Goal: Information Seeking & Learning: Check status

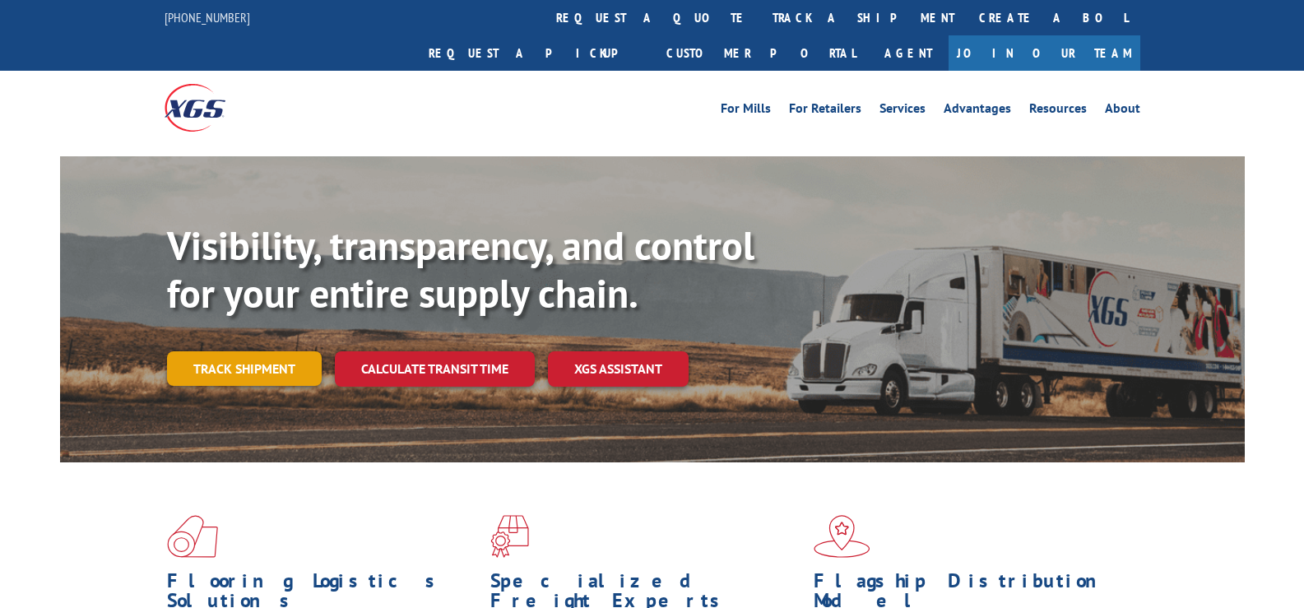
click at [267, 351] on link "Track shipment" at bounding box center [244, 368] width 155 height 35
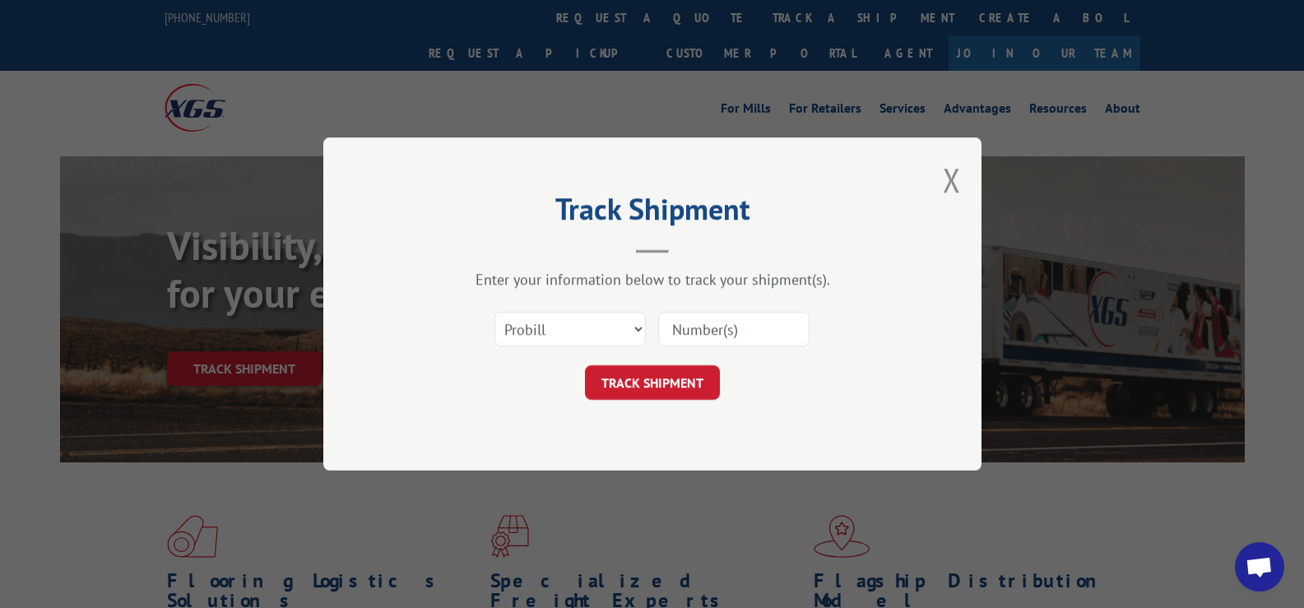
click at [730, 330] on input at bounding box center [733, 329] width 151 height 35
paste input "17469352"
type input "17469352"
click at [657, 389] on button "TRACK SHIPMENT" at bounding box center [652, 382] width 135 height 35
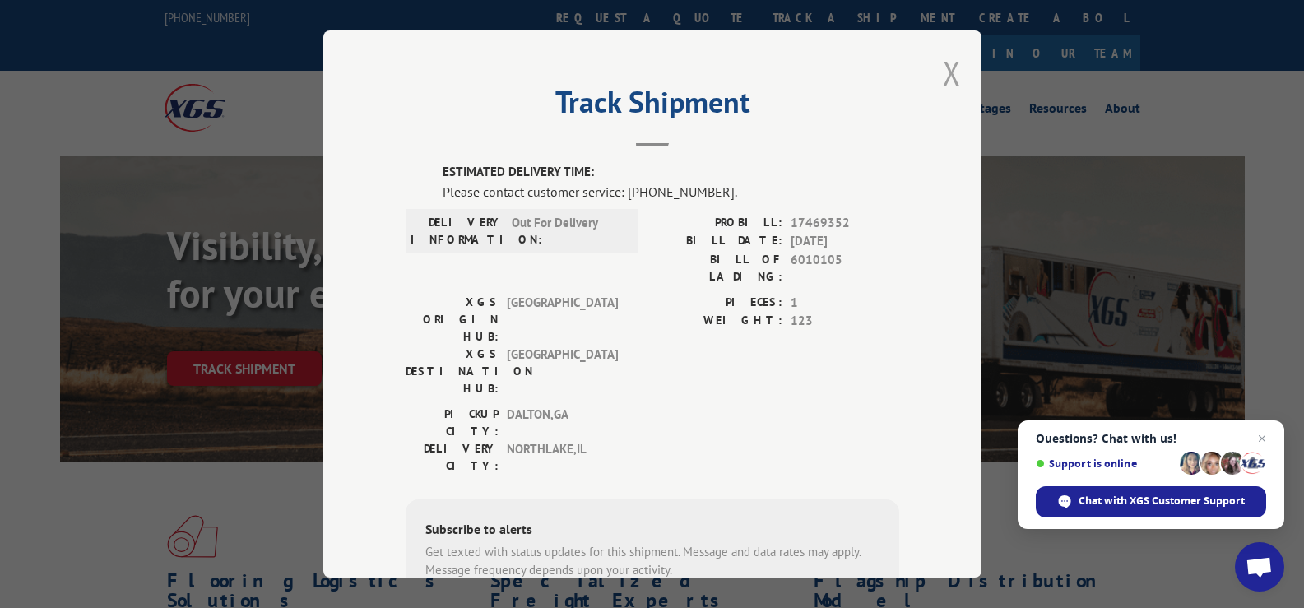
click at [943, 61] on button "Close modal" at bounding box center [952, 73] width 18 height 44
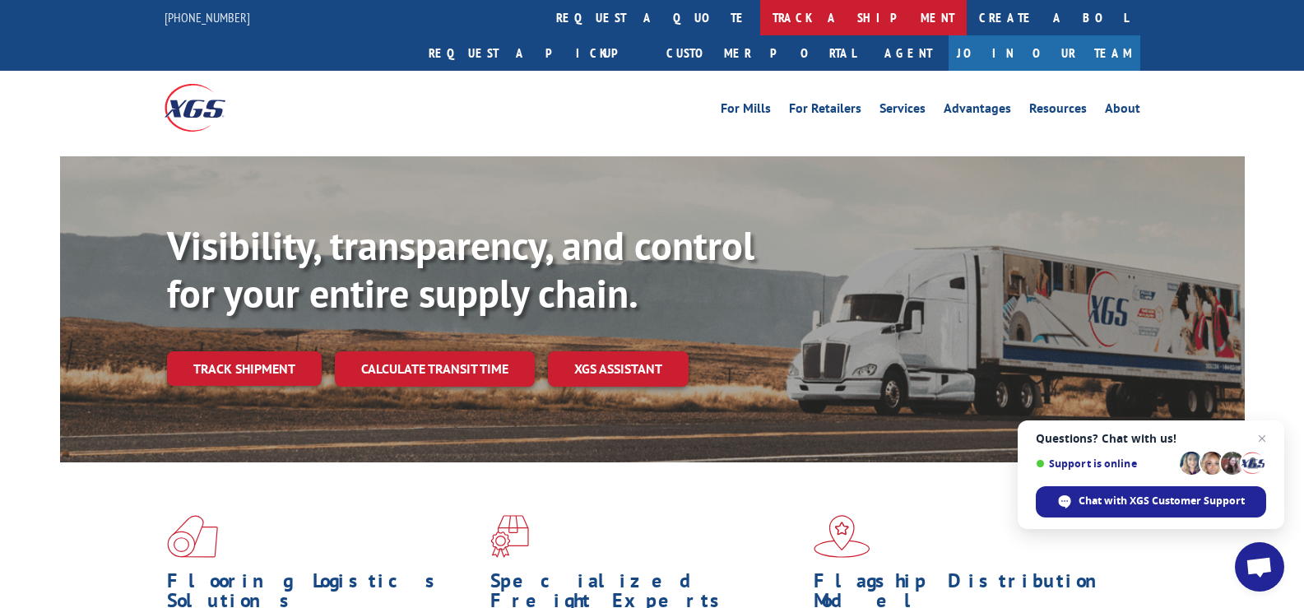
click at [760, 16] on link "track a shipment" at bounding box center [863, 17] width 207 height 35
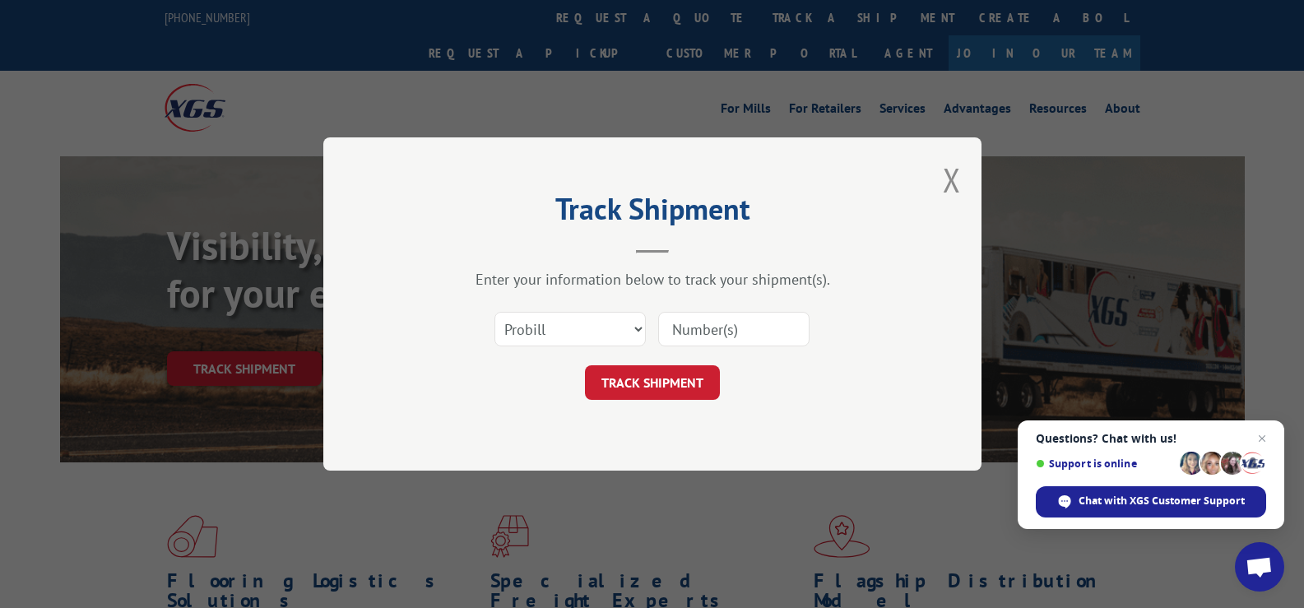
click at [747, 332] on input at bounding box center [733, 329] width 151 height 35
paste input "17469297"
type input "17469297"
click at [675, 374] on button "TRACK SHIPMENT" at bounding box center [652, 382] width 135 height 35
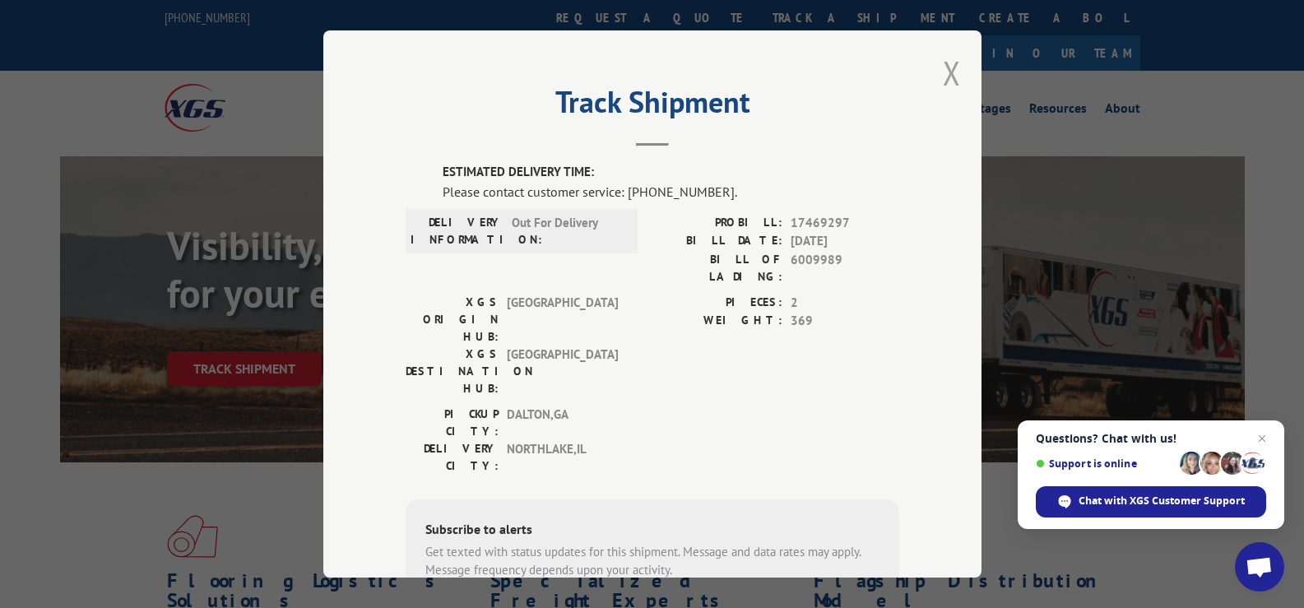
drag, startPoint x: 951, startPoint y: 77, endPoint x: 478, endPoint y: 11, distance: 477.7
click at [945, 77] on button "Close modal" at bounding box center [952, 73] width 18 height 44
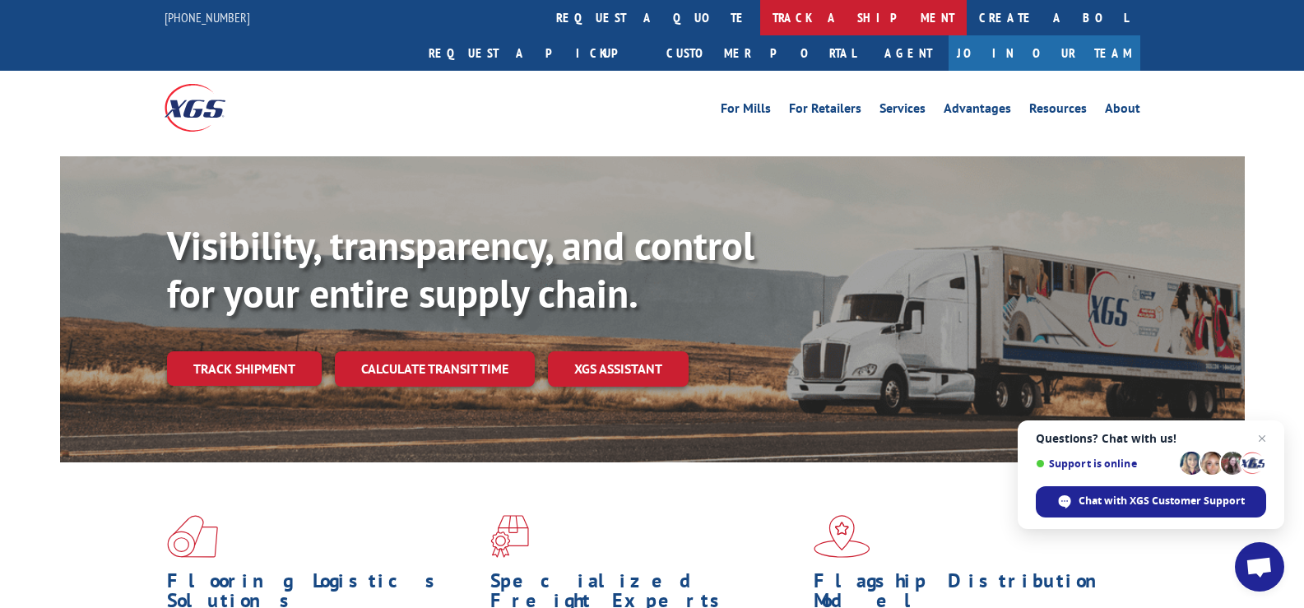
click at [760, 21] on link "track a shipment" at bounding box center [863, 17] width 207 height 35
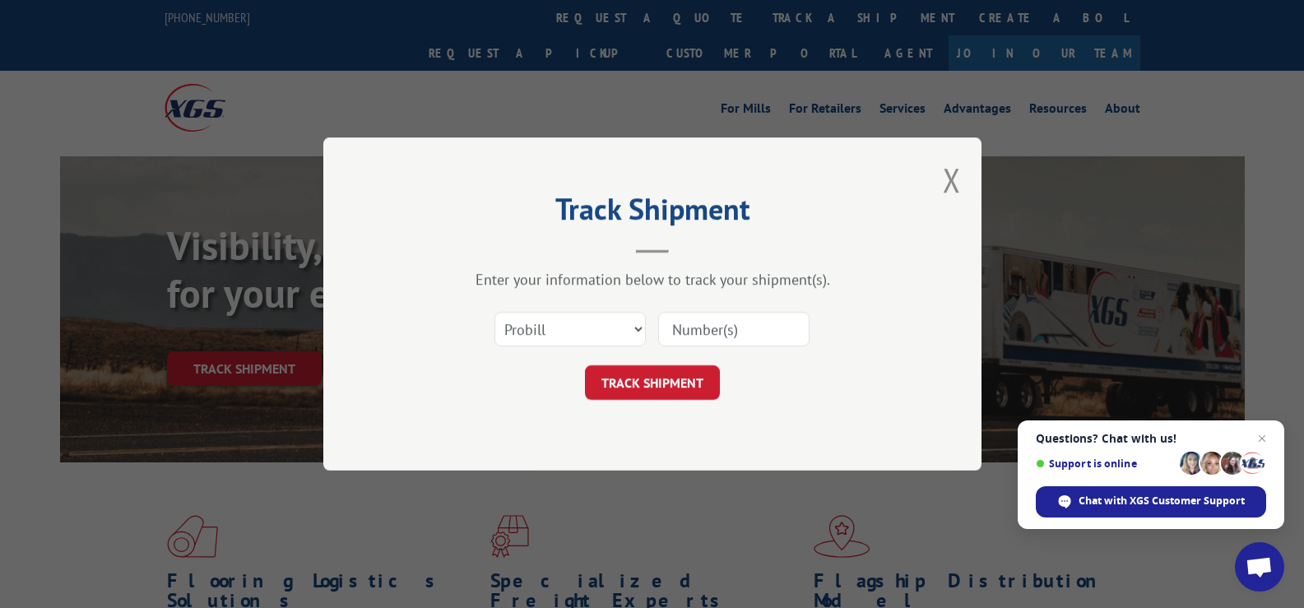
drag, startPoint x: 732, startPoint y: 309, endPoint x: 741, endPoint y: 313, distance: 9.6
click at [736, 311] on div "Select category... Probill BOL PO" at bounding box center [653, 329] width 494 height 54
click at [750, 327] on input at bounding box center [733, 329] width 151 height 35
paste input "17470413"
type input "17470413"
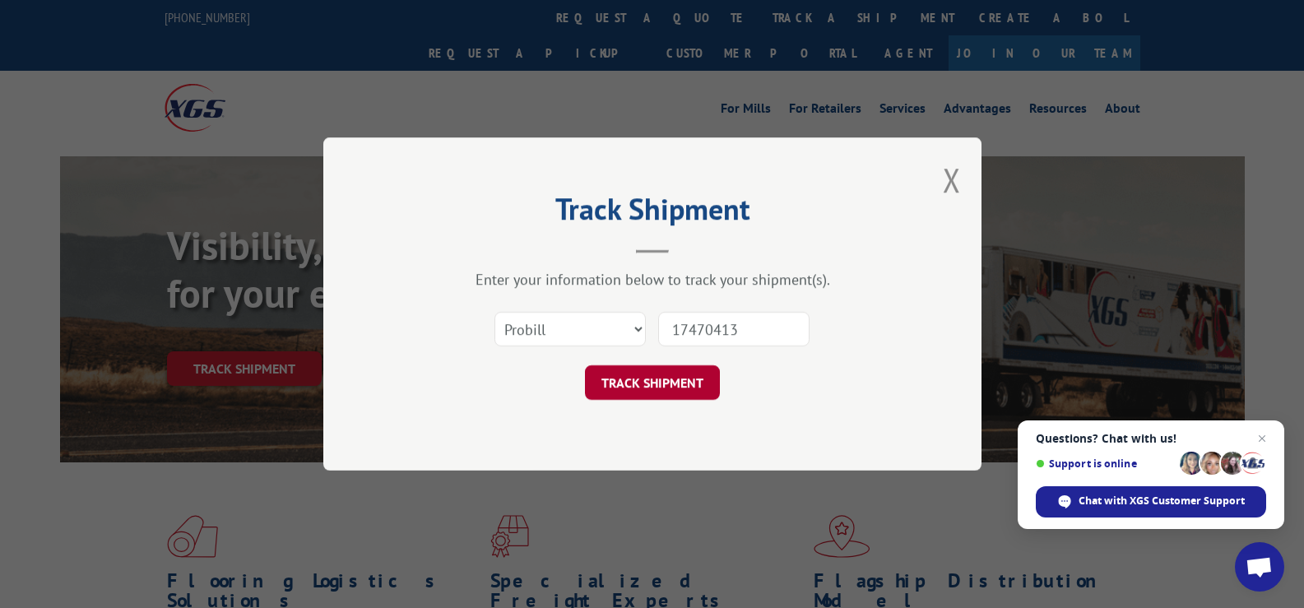
click at [703, 381] on button "TRACK SHIPMENT" at bounding box center [652, 382] width 135 height 35
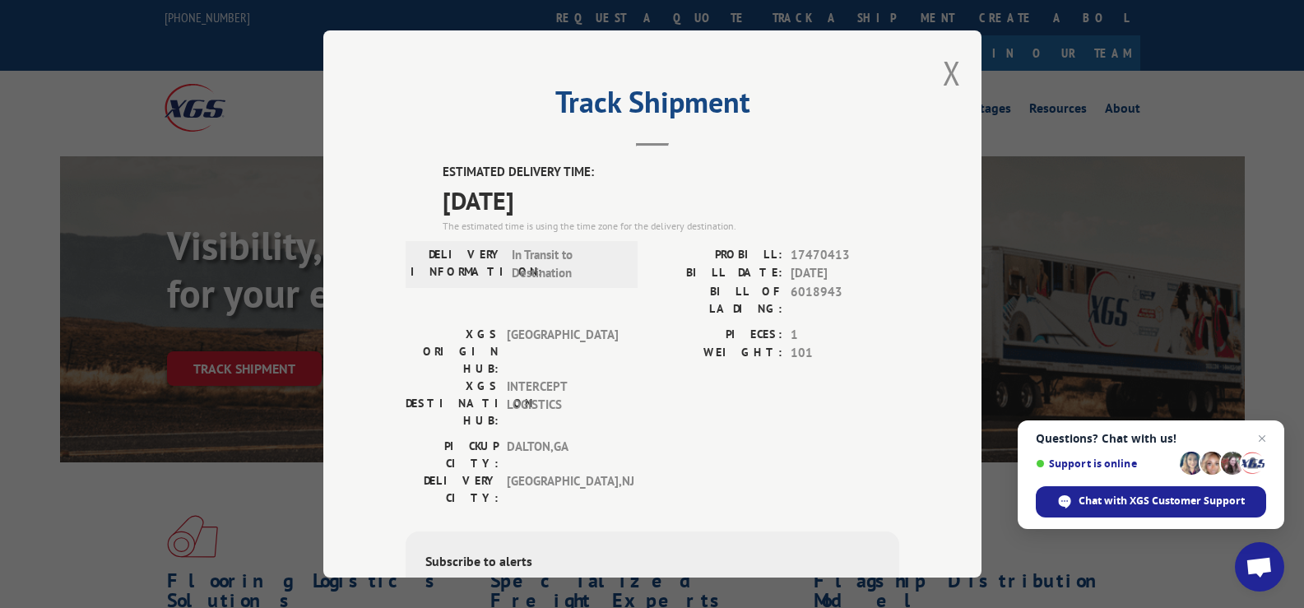
drag, startPoint x: 943, startPoint y: 67, endPoint x: 855, endPoint y: 61, distance: 88.3
click at [943, 67] on button "Close modal" at bounding box center [952, 73] width 18 height 44
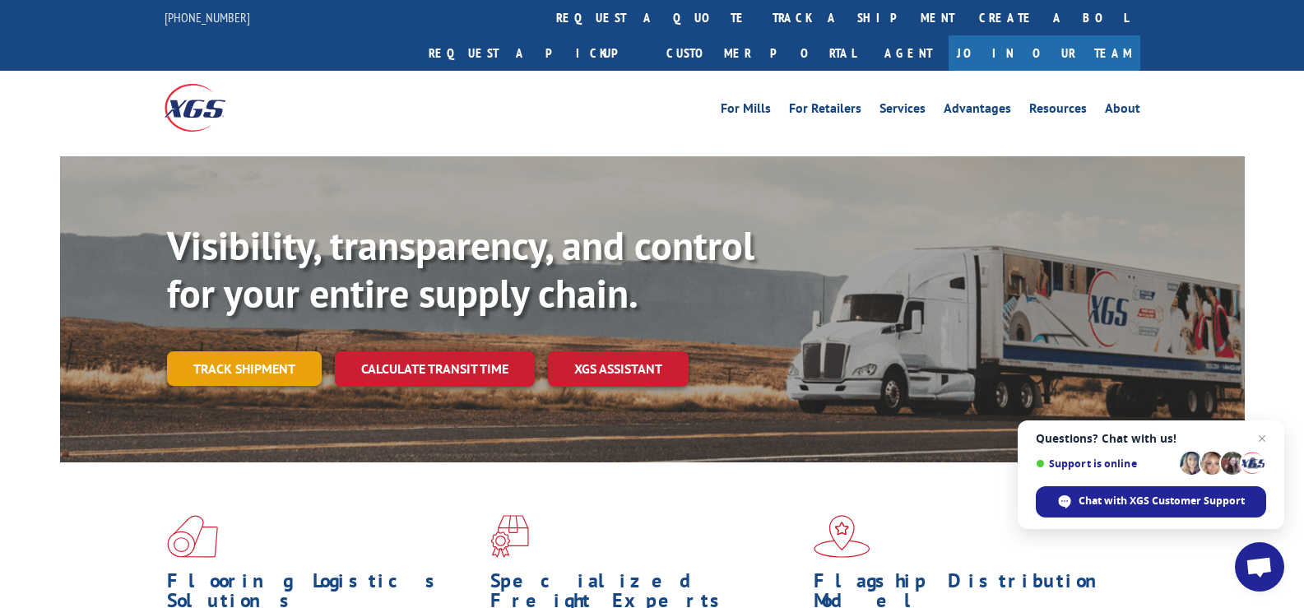
click at [281, 351] on link "Track shipment" at bounding box center [244, 368] width 155 height 35
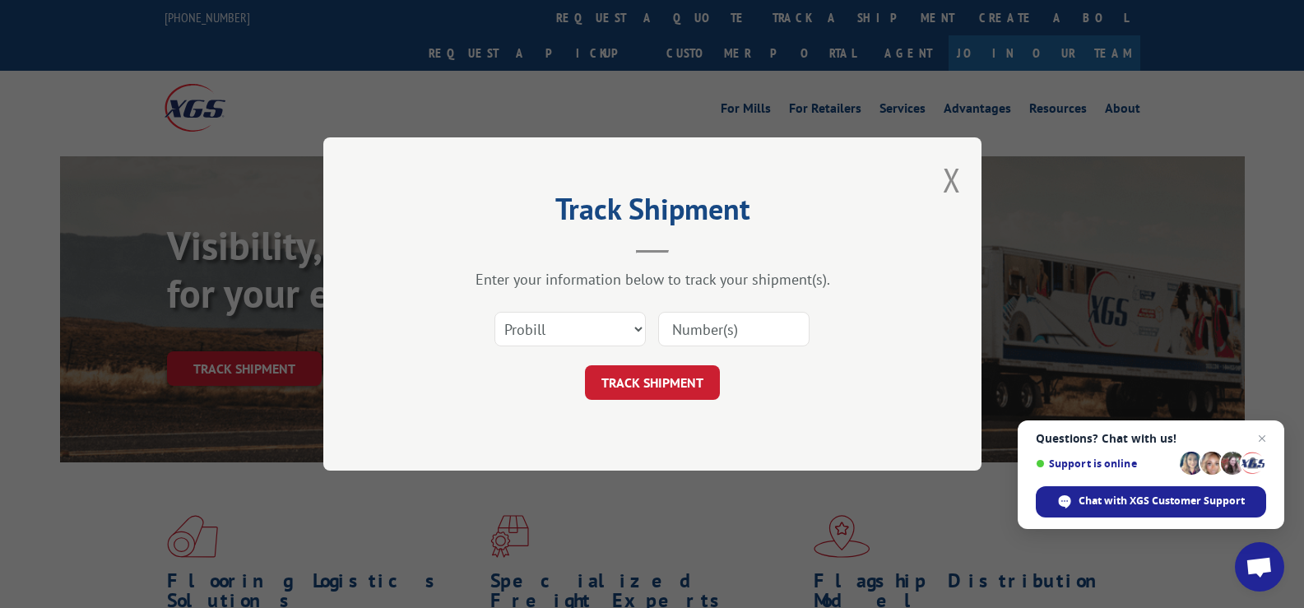
click at [699, 323] on input at bounding box center [733, 329] width 151 height 35
paste input "17271313"
type input "17271313"
click at [645, 383] on button "TRACK SHIPMENT" at bounding box center [652, 382] width 135 height 35
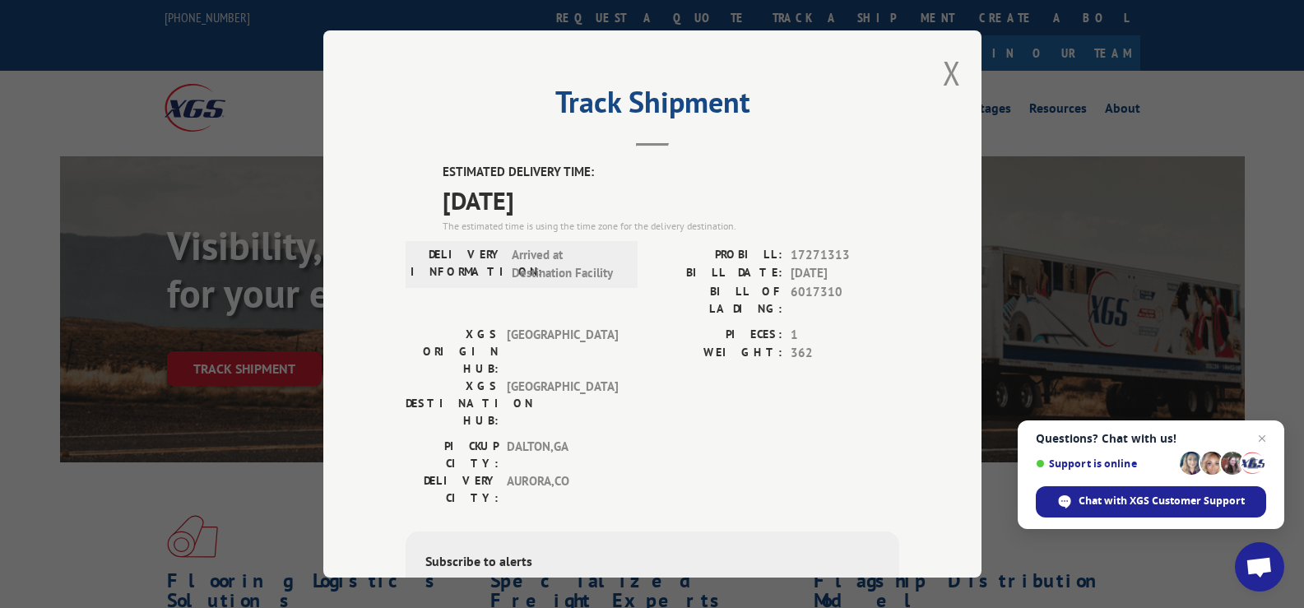
drag, startPoint x: 942, startPoint y: 67, endPoint x: 676, endPoint y: 20, distance: 270.7
click at [929, 62] on div "Track Shipment ESTIMATED DELIVERY TIME: [DATE] The estimated time is using the …" at bounding box center [652, 303] width 658 height 547
click at [943, 72] on button "Close modal" at bounding box center [952, 73] width 18 height 44
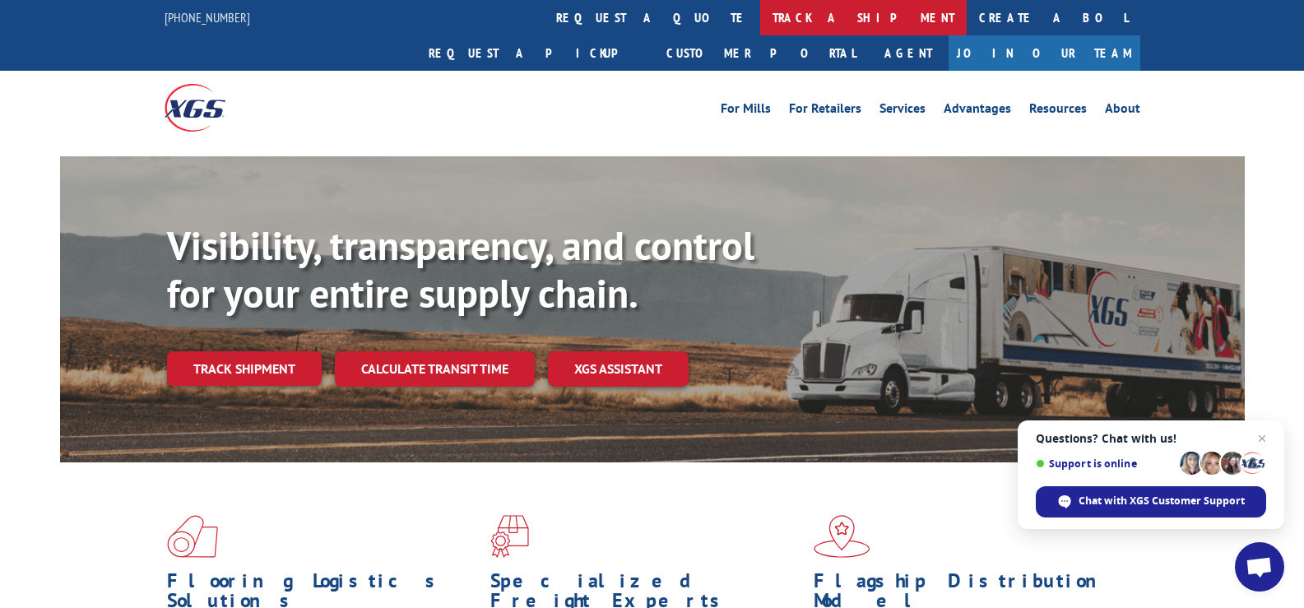
click at [760, 12] on link "track a shipment" at bounding box center [863, 17] width 207 height 35
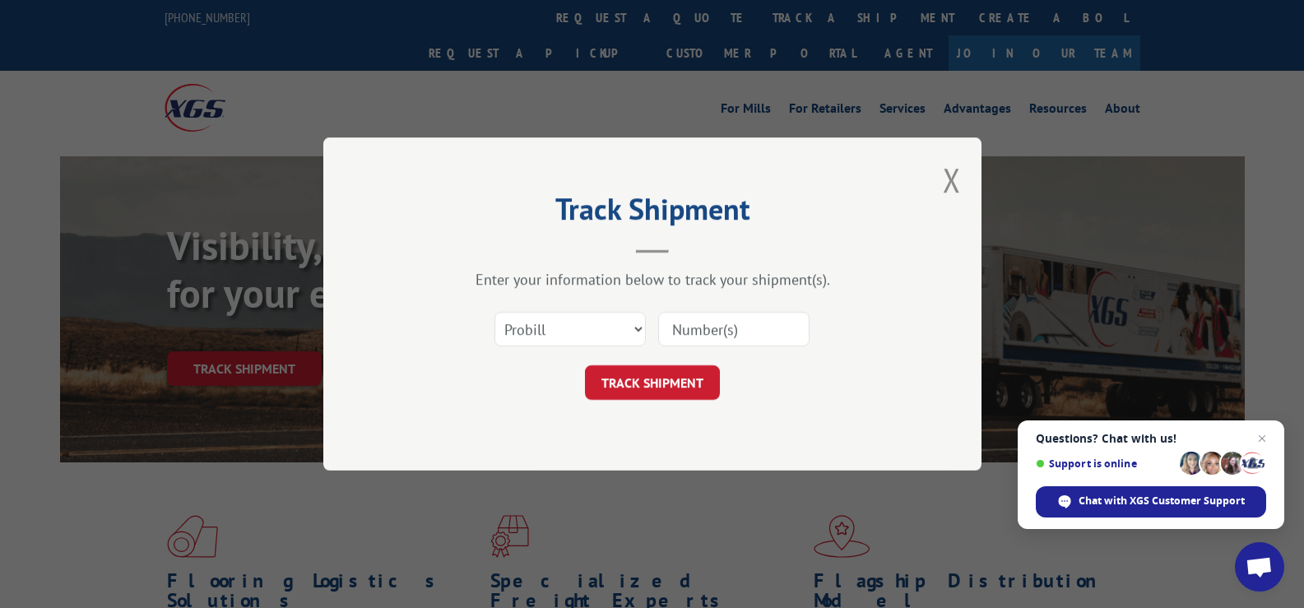
click at [764, 325] on input at bounding box center [733, 329] width 151 height 35
paste input "17470416"
type input "17470416"
click at [667, 393] on button "TRACK SHIPMENT" at bounding box center [652, 382] width 135 height 35
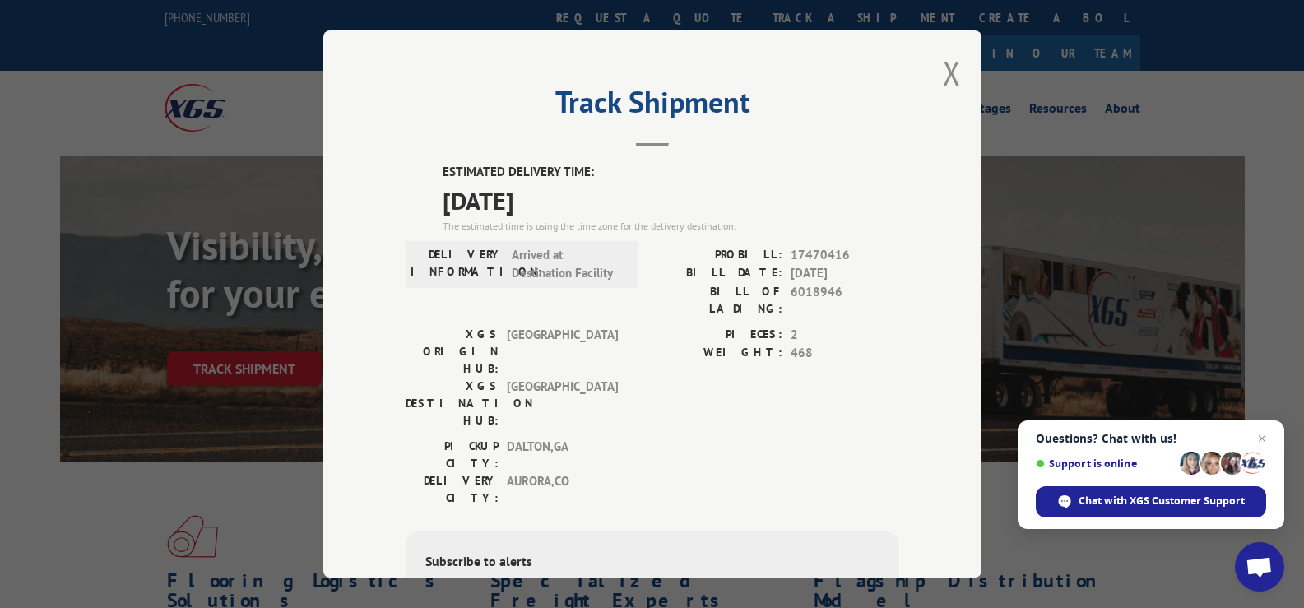
drag, startPoint x: 946, startPoint y: 67, endPoint x: 909, endPoint y: 62, distance: 37.5
click at [943, 67] on button "Close modal" at bounding box center [952, 73] width 18 height 44
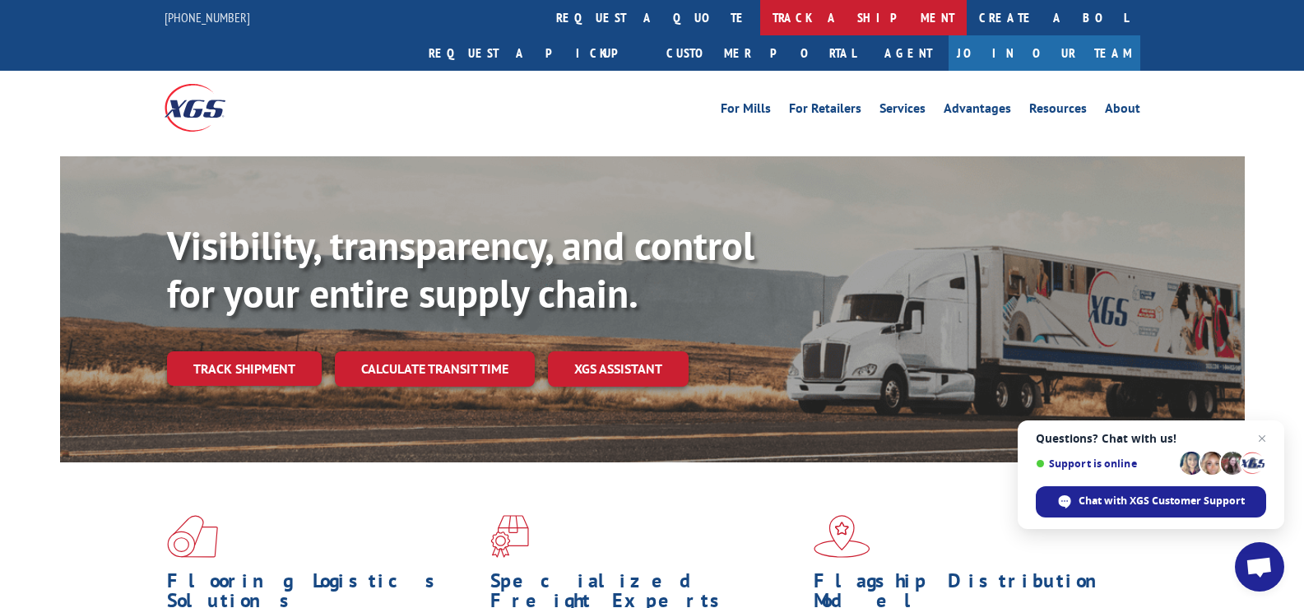
click at [760, 18] on link "track a shipment" at bounding box center [863, 17] width 207 height 35
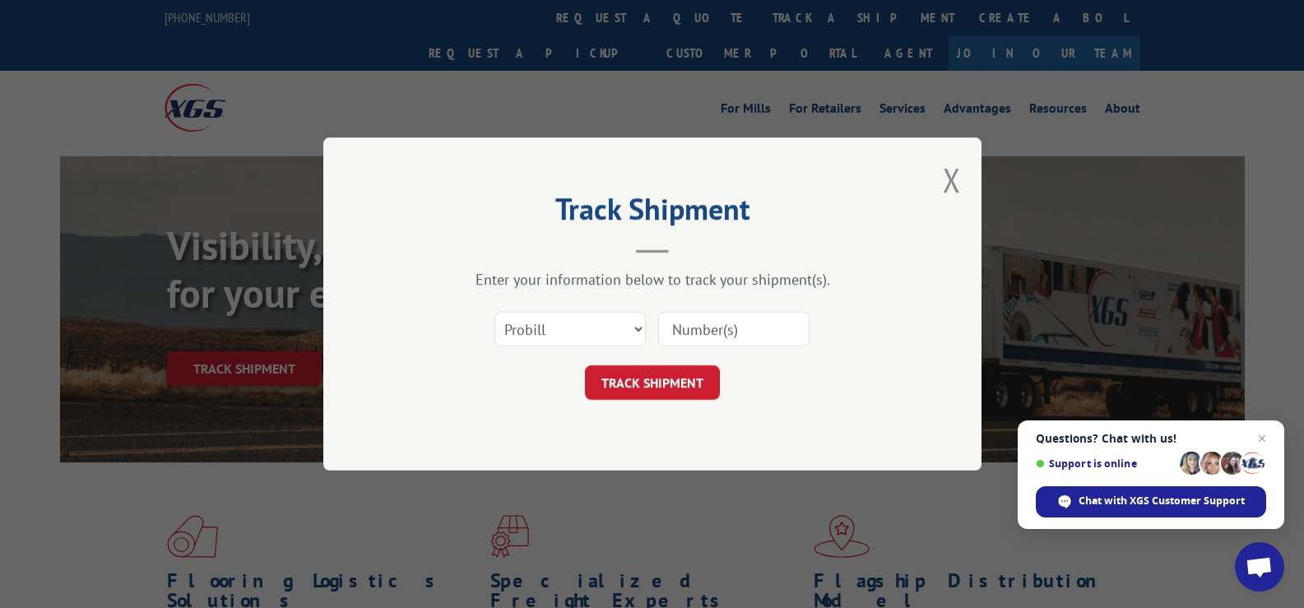
click at [742, 327] on input at bounding box center [733, 329] width 151 height 35
paste input "17228814"
type input "17228814"
click at [674, 383] on button "TRACK SHIPMENT" at bounding box center [652, 382] width 135 height 35
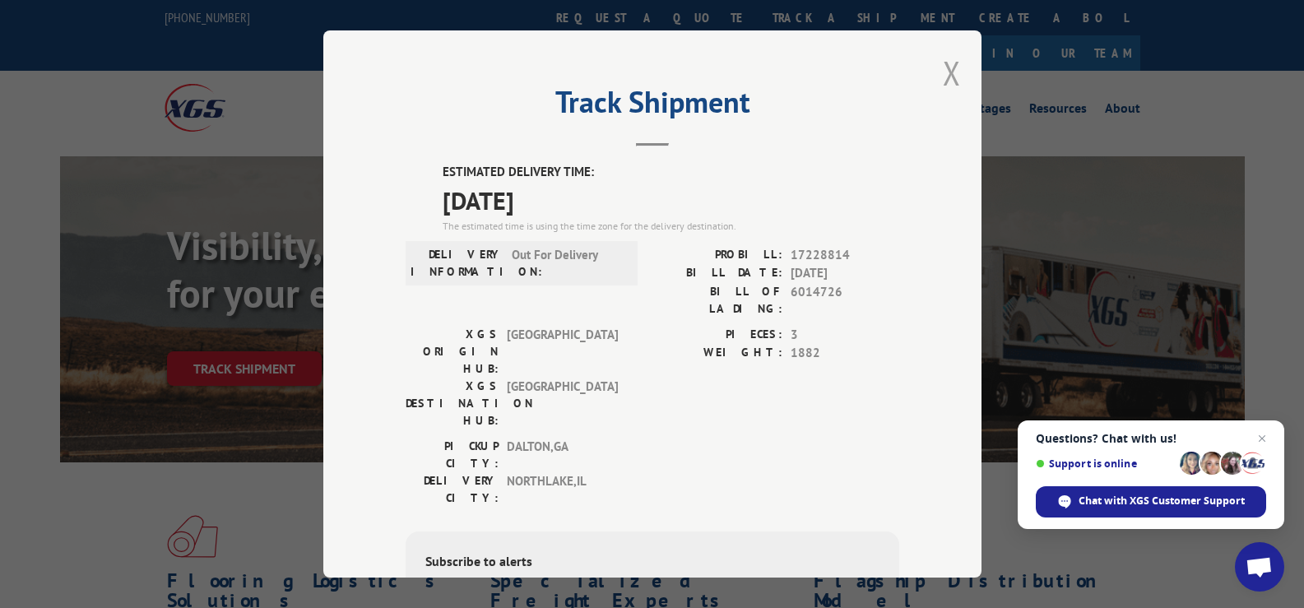
drag, startPoint x: 944, startPoint y: 69, endPoint x: 732, endPoint y: 50, distance: 212.3
click at [943, 69] on button "Close modal" at bounding box center [952, 73] width 18 height 44
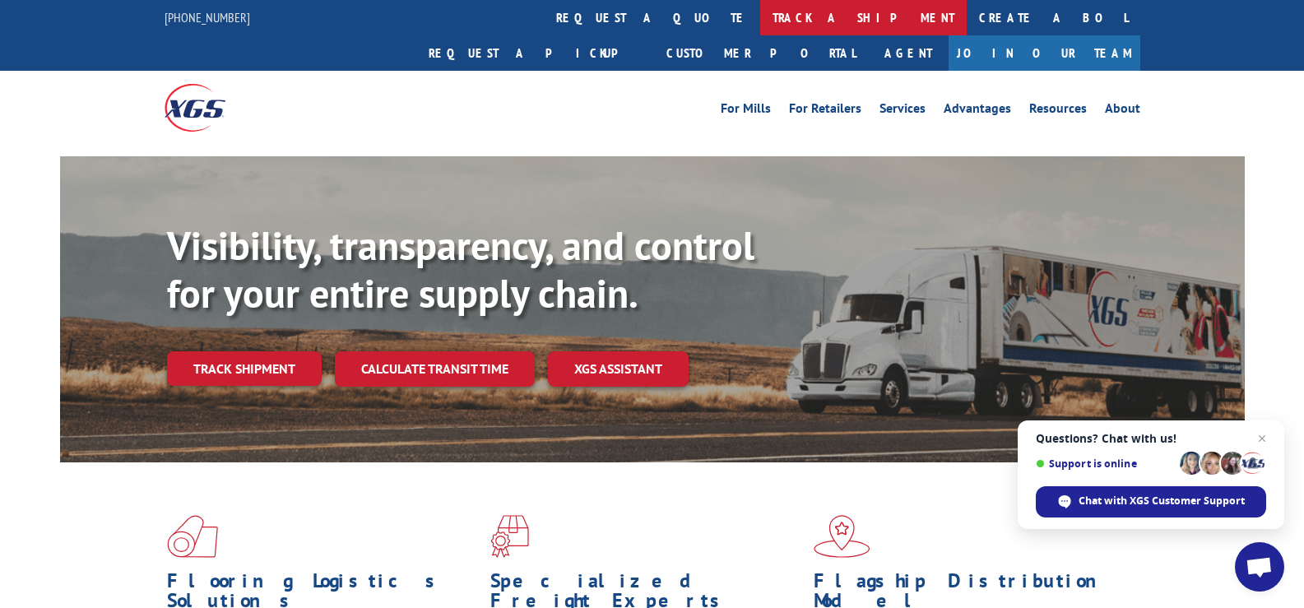
click at [760, 26] on link "track a shipment" at bounding box center [863, 17] width 207 height 35
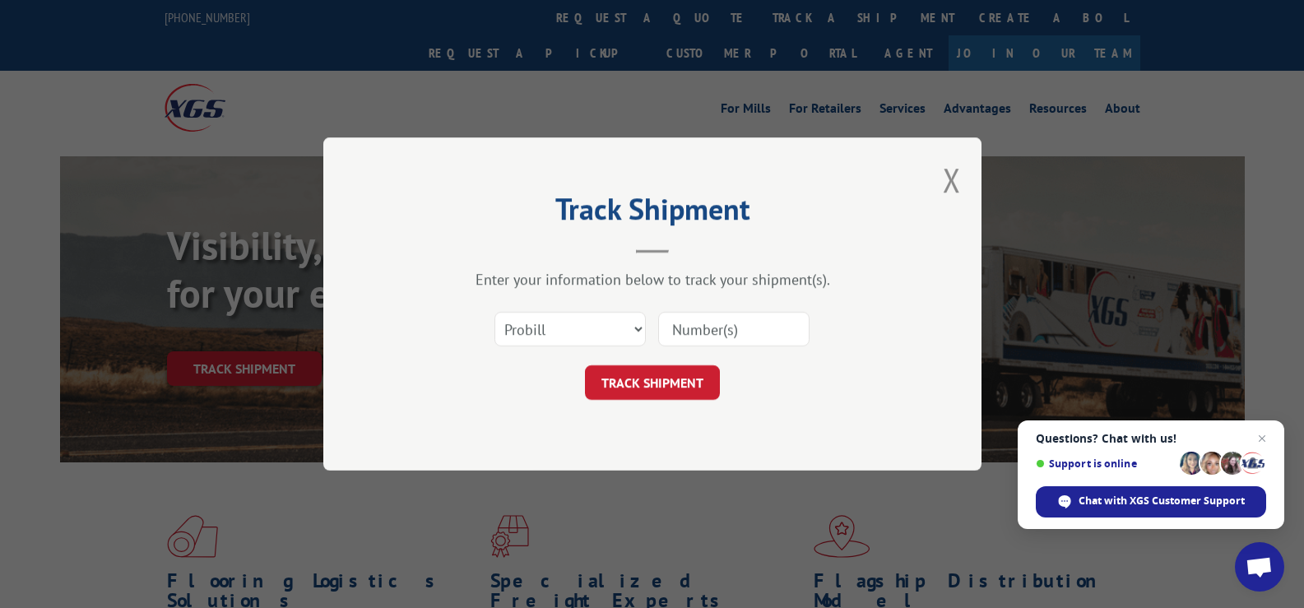
click at [700, 324] on input at bounding box center [733, 329] width 151 height 35
paste input "17470412"
type input "17470412"
click at [672, 379] on button "TRACK SHIPMENT" at bounding box center [652, 382] width 135 height 35
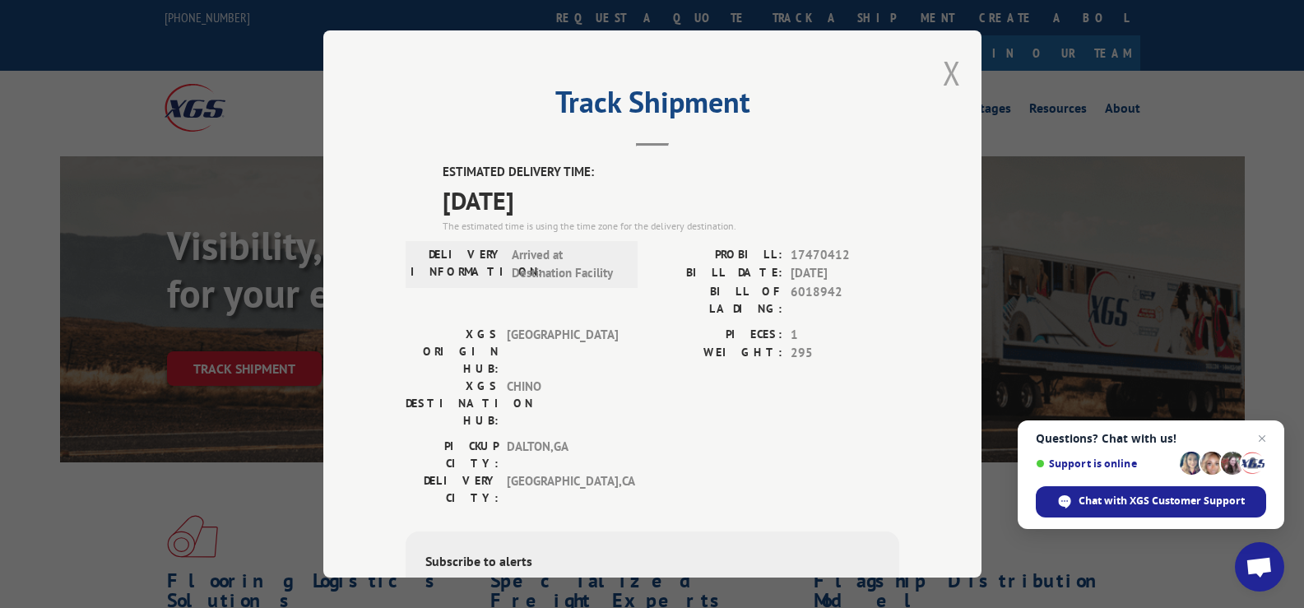
click at [947, 69] on button "Close modal" at bounding box center [952, 73] width 18 height 44
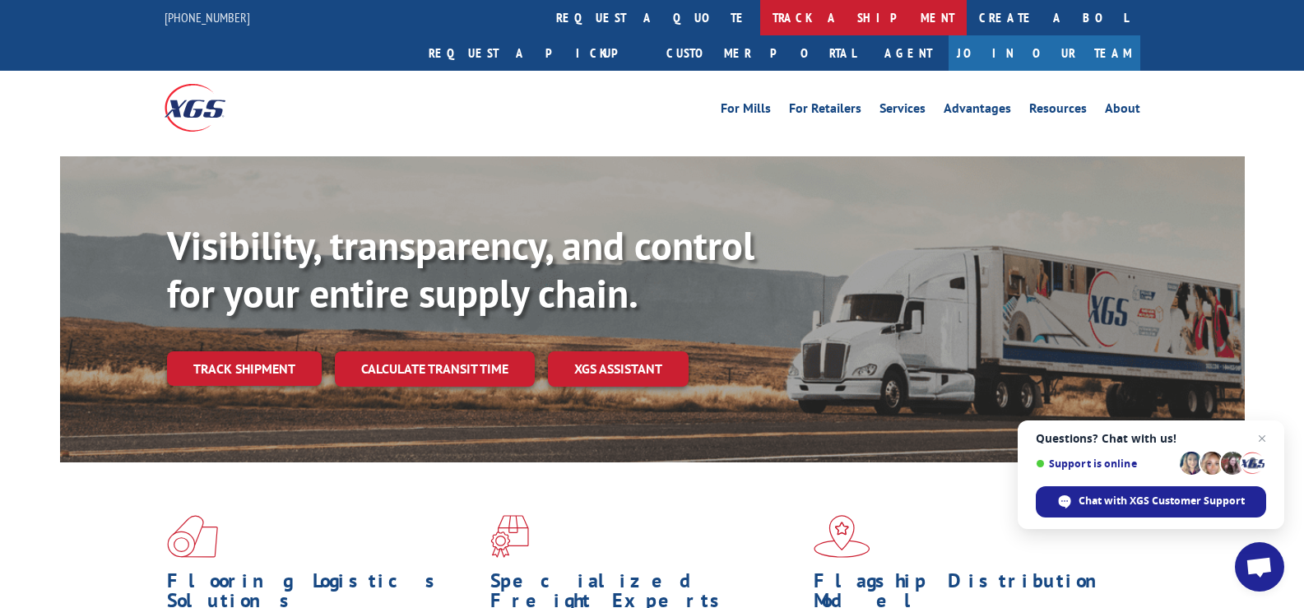
click at [760, 17] on link "track a shipment" at bounding box center [863, 17] width 207 height 35
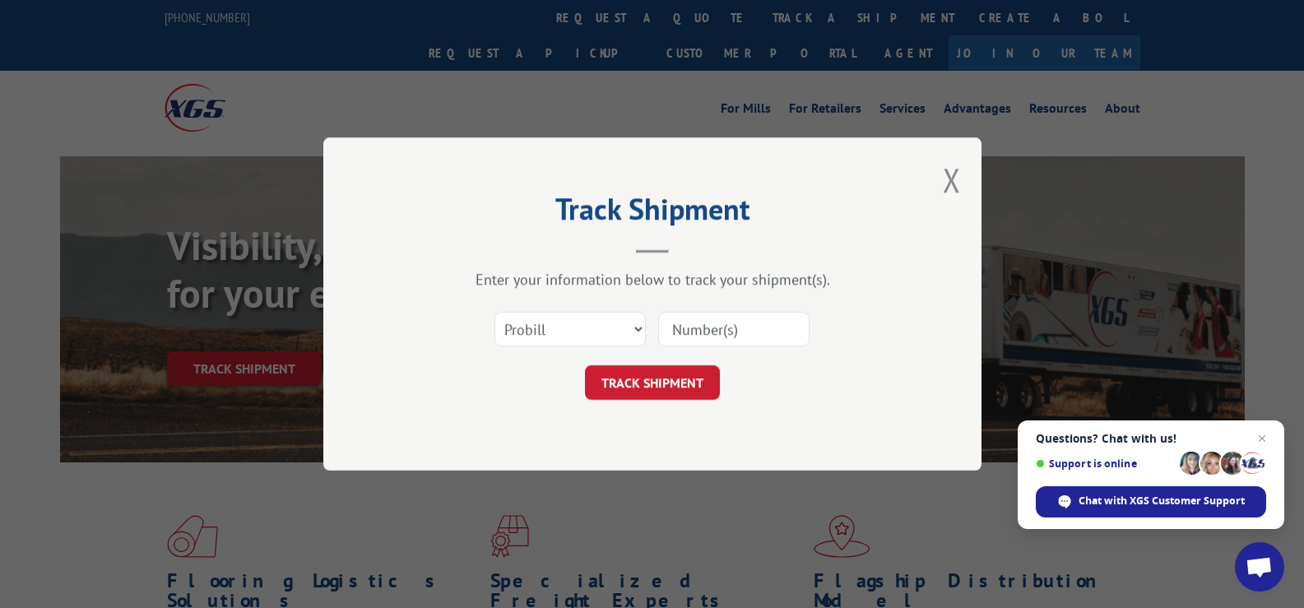
click at [719, 339] on input at bounding box center [733, 329] width 151 height 35
paste input "17470414"
type input "17470414"
click at [676, 369] on button "TRACK SHIPMENT" at bounding box center [652, 382] width 135 height 35
